Goal: Navigation & Orientation: Go to known website

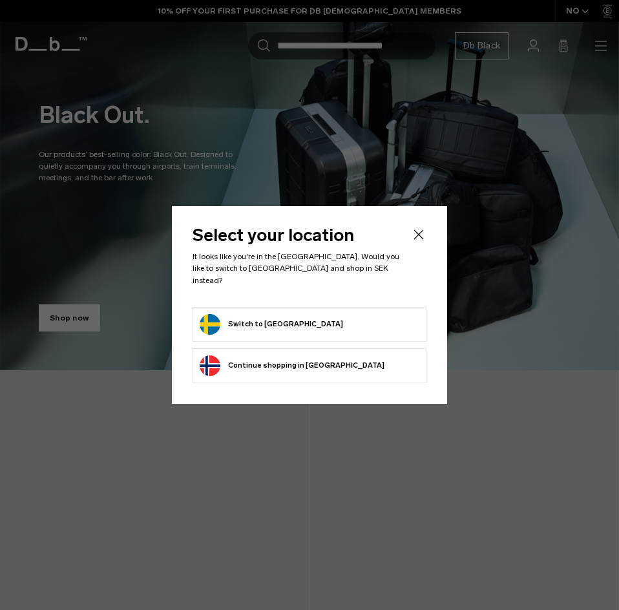
click at [353, 333] on body "Skip to content BUY NOW, PAY LATER WITH [PERSON_NAME] 10% OFF YOUR FIRST PURCHA…" at bounding box center [309, 305] width 619 height 610
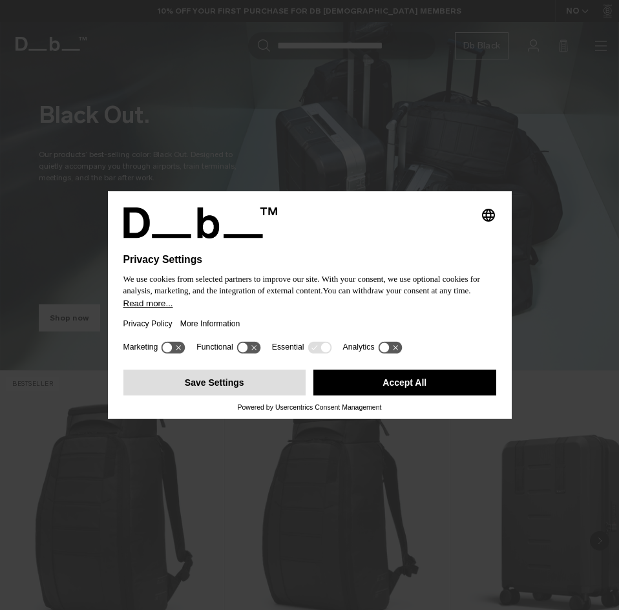
click at [197, 377] on button "Save Settings" at bounding box center [215, 383] width 183 height 26
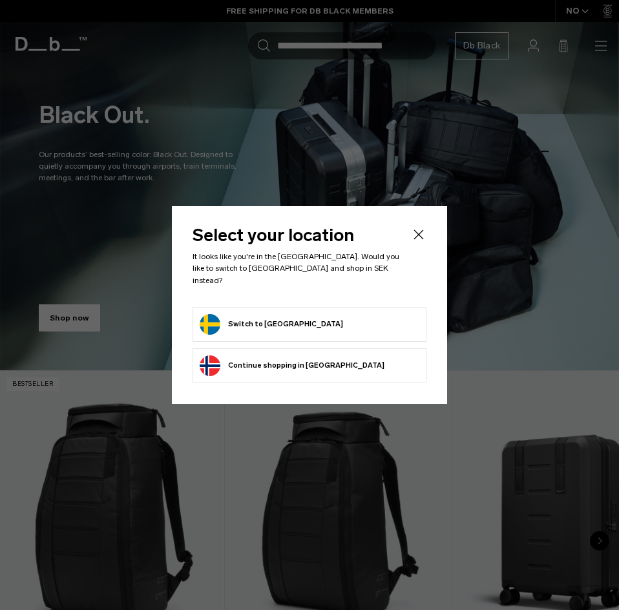
click at [350, 314] on form "Switch to [GEOGRAPHIC_DATA]" at bounding box center [310, 324] width 220 height 21
click at [360, 319] on form "Switch to [GEOGRAPHIC_DATA]" at bounding box center [310, 324] width 220 height 21
click at [232, 330] on li "Switch to [GEOGRAPHIC_DATA]" at bounding box center [310, 324] width 234 height 35
click at [275, 318] on button "Switch to [GEOGRAPHIC_DATA]" at bounding box center [272, 324] width 144 height 21
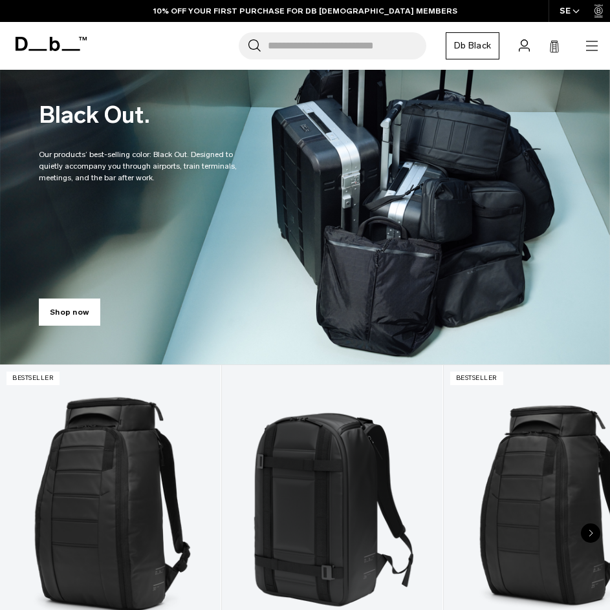
click at [591, 49] on icon "button" at bounding box center [592, 46] width 16 height 16
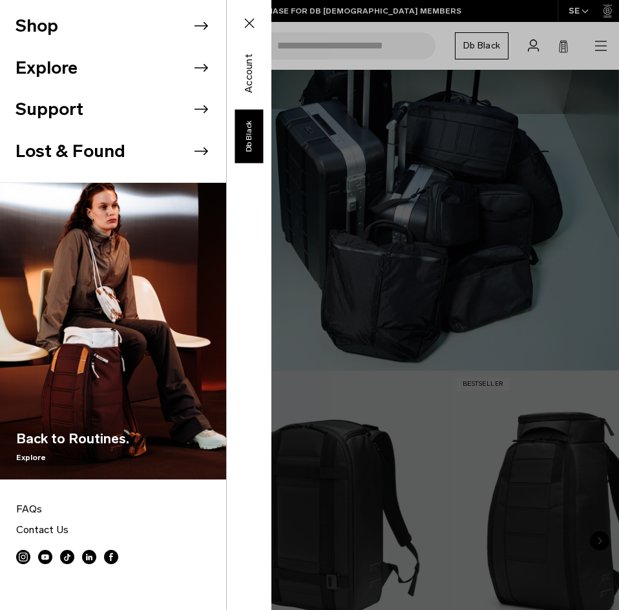
click at [92, 550] on circle at bounding box center [89, 557] width 14 height 14
click at [263, 19] on button "Close" at bounding box center [250, 23] width 38 height 27
